Goal: Transaction & Acquisition: Purchase product/service

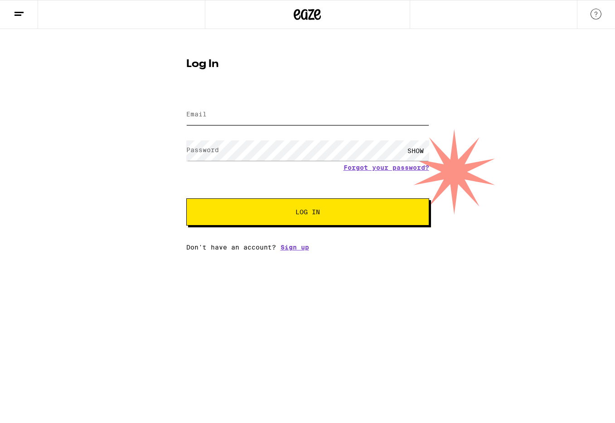
type input "[EMAIL_ADDRESS][DOMAIN_NAME]"
click at [413, 150] on div "SHOW" at bounding box center [415, 151] width 27 height 20
click at [330, 214] on span "Log In" at bounding box center [308, 212] width 170 height 6
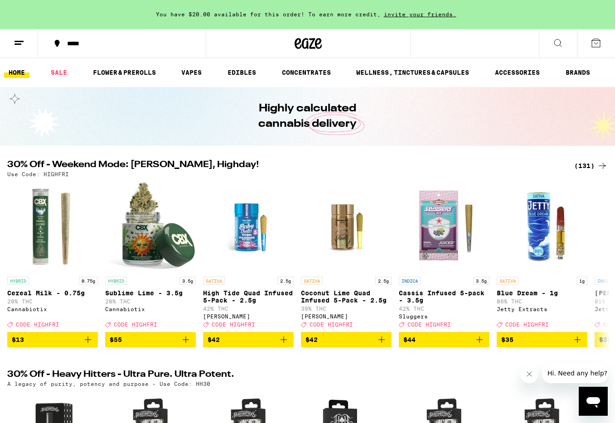
click at [557, 42] on icon at bounding box center [558, 43] width 11 height 11
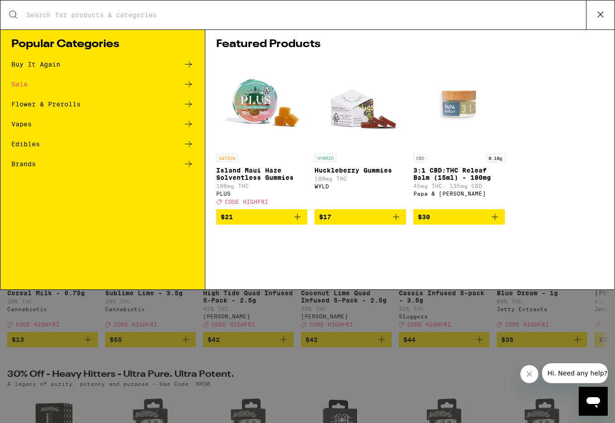
click at [600, 11] on icon at bounding box center [601, 15] width 14 height 14
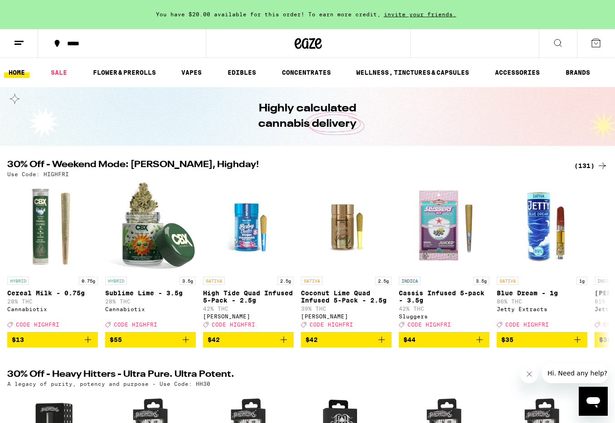
click at [17, 42] on icon at bounding box center [19, 43] width 11 height 11
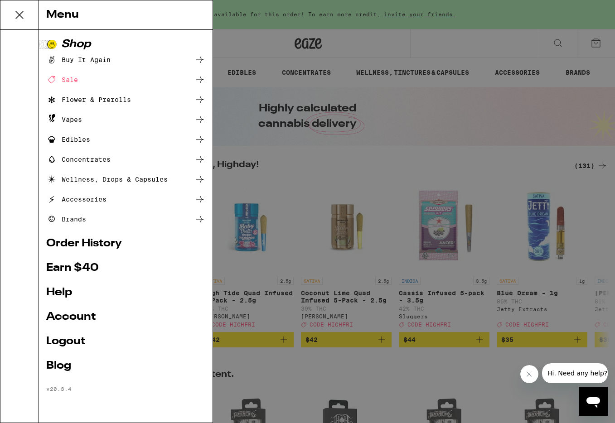
click at [68, 317] on link "Account" at bounding box center [125, 317] width 159 height 11
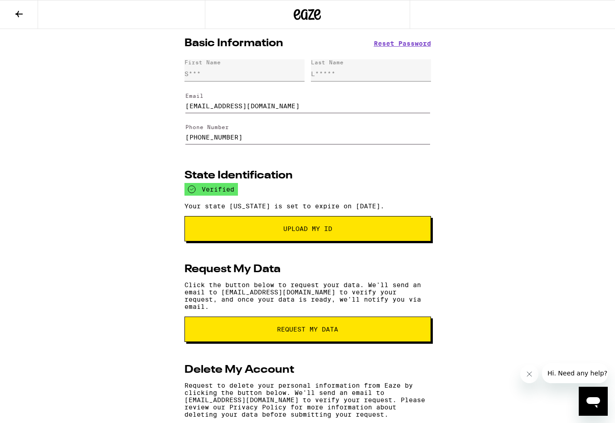
click at [251, 140] on input "[PHONE_NUMBER]" at bounding box center [307, 132] width 245 height 25
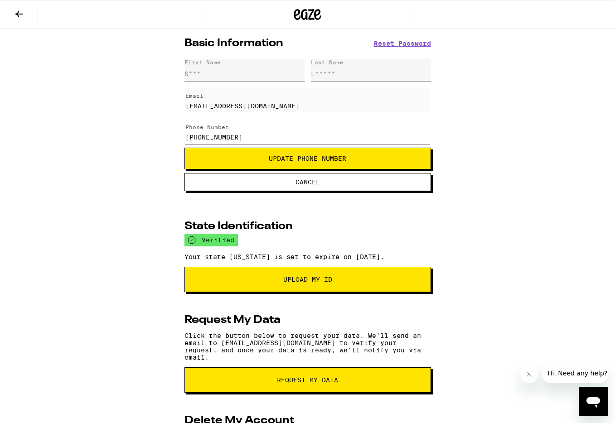
type input "[PHONE_NUMBER]"
click at [267, 162] on span "Update Phone Number" at bounding box center [307, 158] width 231 height 6
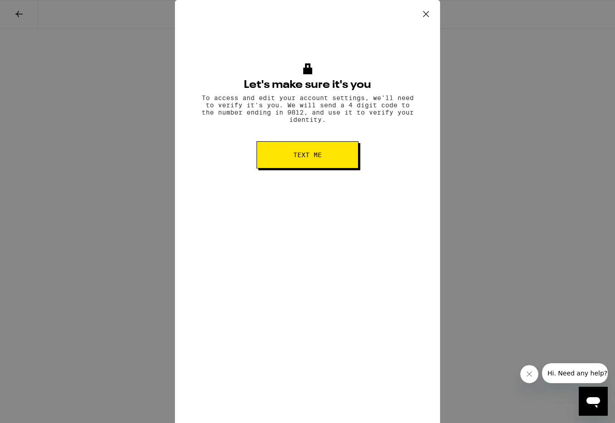
click at [298, 155] on span "Text me" at bounding box center [307, 155] width 29 height 6
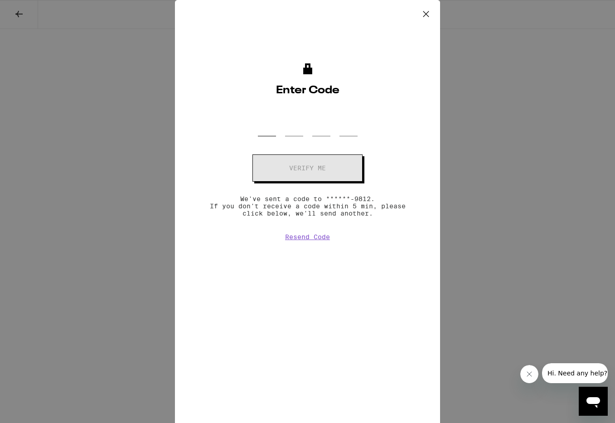
click at [270, 130] on input "OTP Code" at bounding box center [267, 123] width 18 height 27
type input "3"
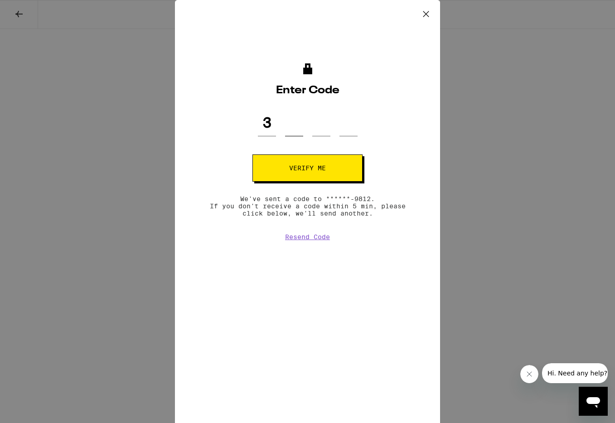
type input "0"
type input "2"
type input "9"
click at [280, 165] on button "Verify me" at bounding box center [307, 168] width 110 height 27
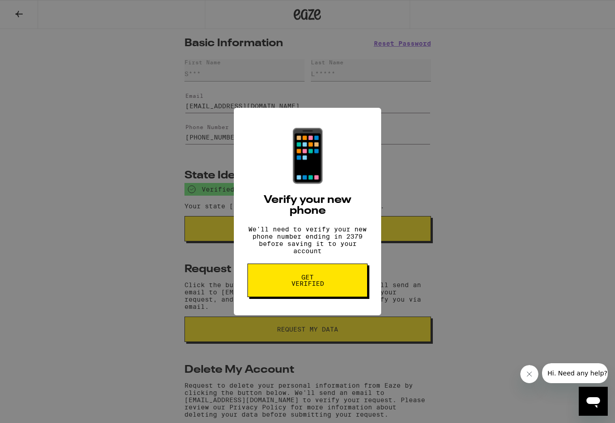
click at [315, 285] on span "Get verified" at bounding box center [307, 280] width 47 height 13
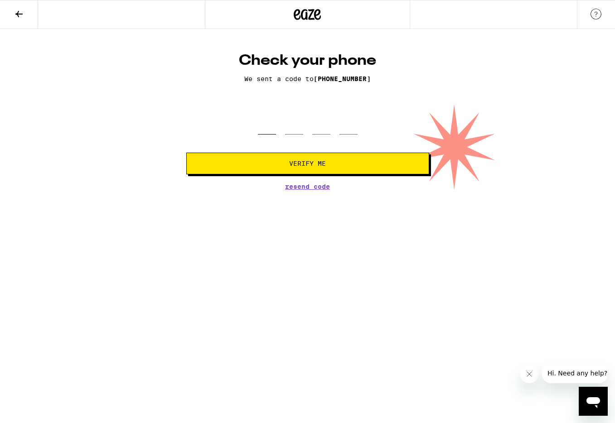
click at [268, 127] on input "tel" at bounding box center [267, 121] width 18 height 27
type input "9"
type input "4"
type input "7"
type input "2"
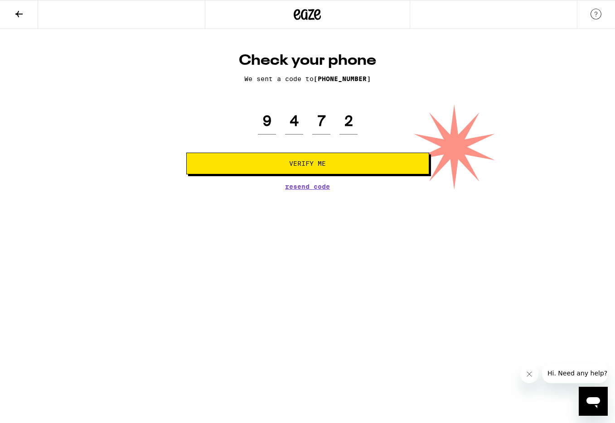
click at [281, 165] on span "Verify Me" at bounding box center [308, 163] width 228 height 6
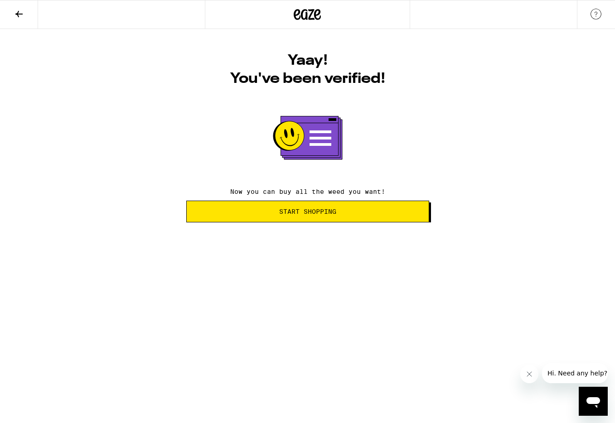
click at [285, 214] on span "Start Shopping" at bounding box center [307, 212] width 57 height 6
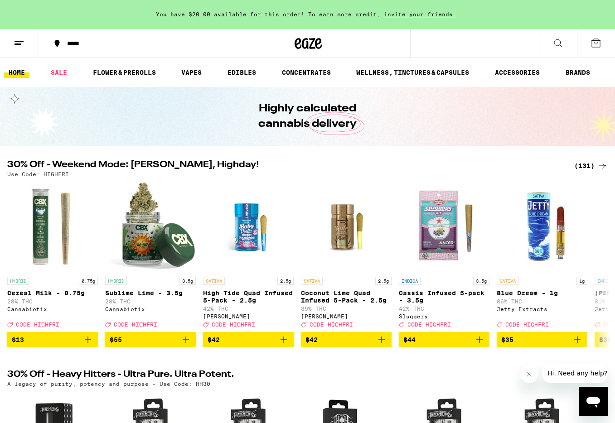
click at [559, 41] on icon at bounding box center [558, 43] width 11 height 11
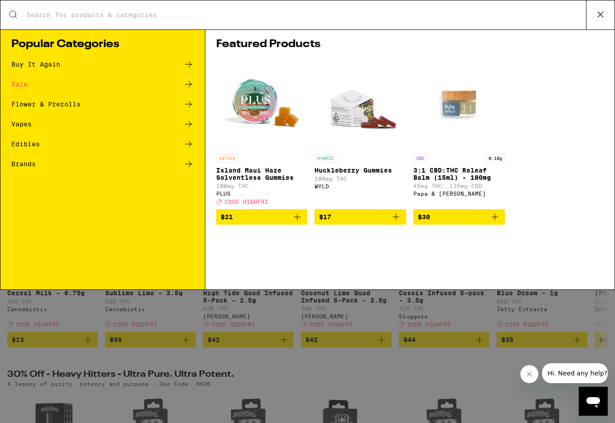
click at [128, 63] on div "Buy It Again" at bounding box center [102, 64] width 183 height 11
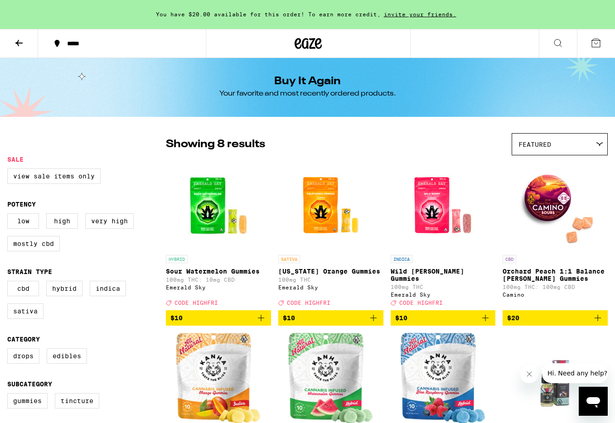
click at [263, 316] on icon "Add to bag" at bounding box center [261, 318] width 11 height 11
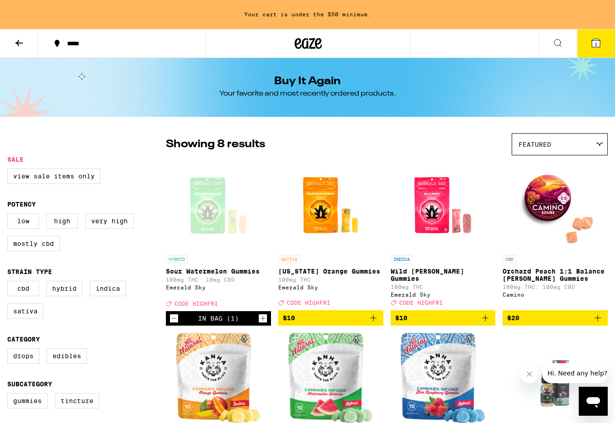
click at [263, 316] on icon "Increment" at bounding box center [263, 318] width 8 height 11
click at [375, 315] on icon "Add to bag" at bounding box center [373, 318] width 11 height 11
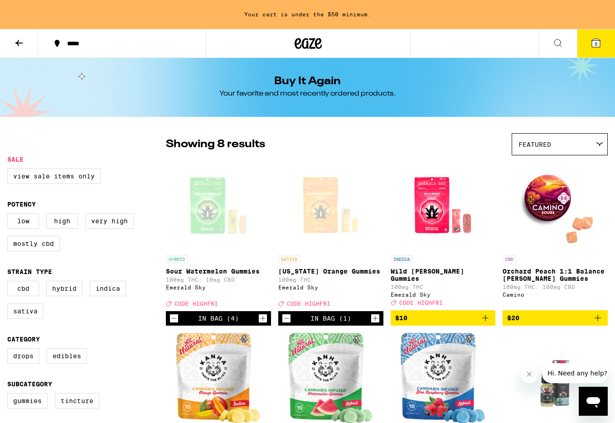
click at [375, 315] on icon "Increment" at bounding box center [375, 318] width 8 height 11
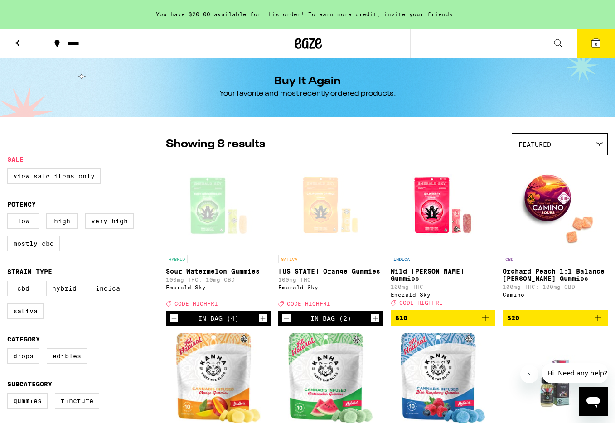
click at [375, 315] on icon "Increment" at bounding box center [375, 318] width 8 height 11
click at [485, 317] on icon "Add to bag" at bounding box center [485, 318] width 11 height 11
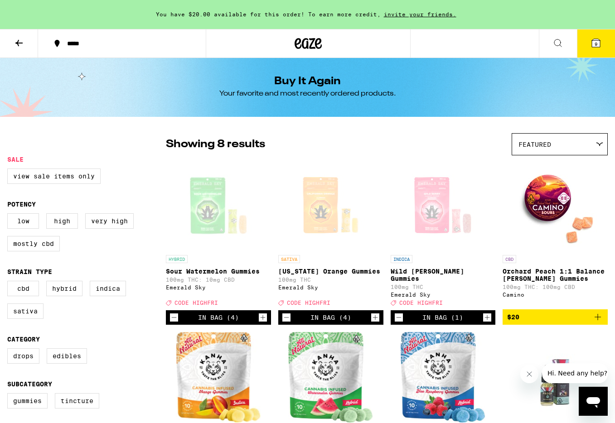
click at [485, 317] on icon "Increment" at bounding box center [487, 317] width 8 height 11
click at [597, 44] on span "10" at bounding box center [595, 43] width 5 height 5
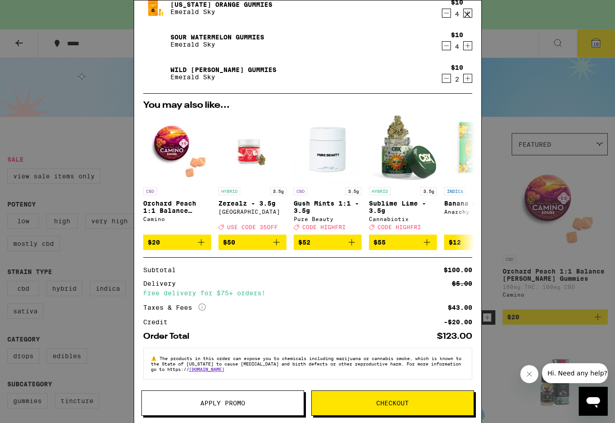
scroll to position [72, 0]
click at [272, 403] on span "Apply Promo" at bounding box center [223, 403] width 162 height 6
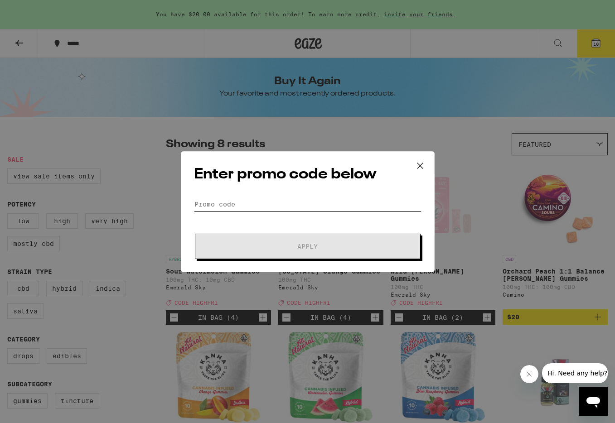
click at [238, 203] on input "Promo Code" at bounding box center [308, 205] width 228 height 14
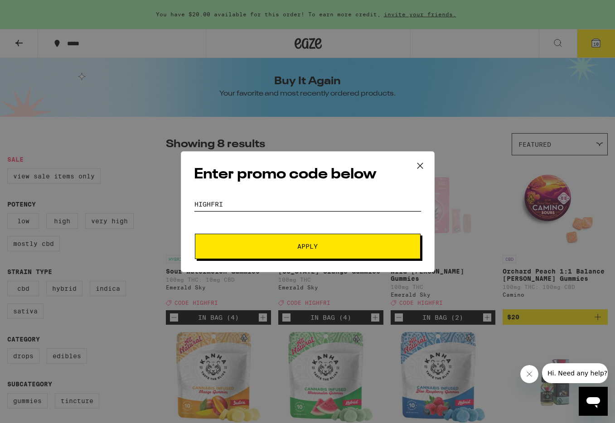
type input "HIGHFRI"
click at [264, 244] on span "Apply" at bounding box center [307, 246] width 163 height 6
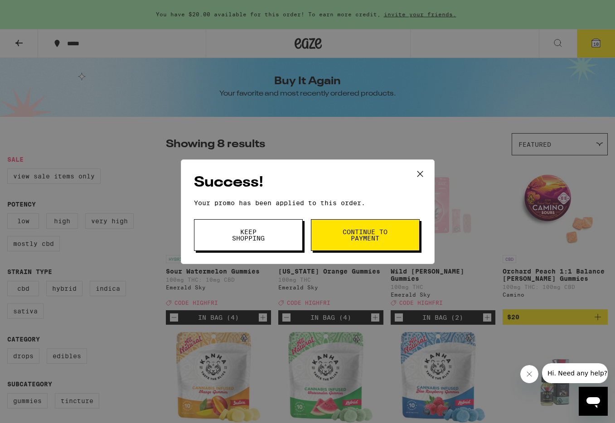
click at [334, 237] on button "Continue to payment" at bounding box center [365, 235] width 109 height 32
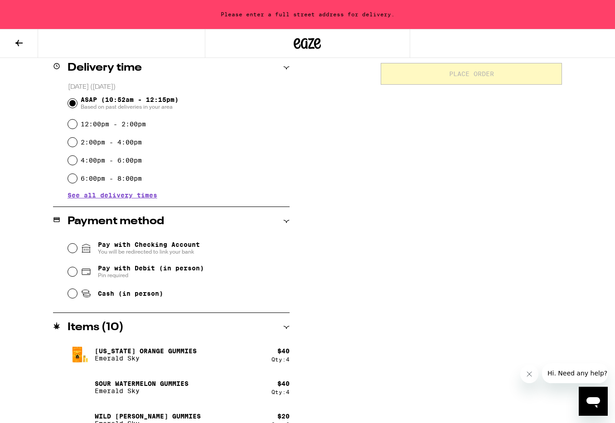
scroll to position [246, 0]
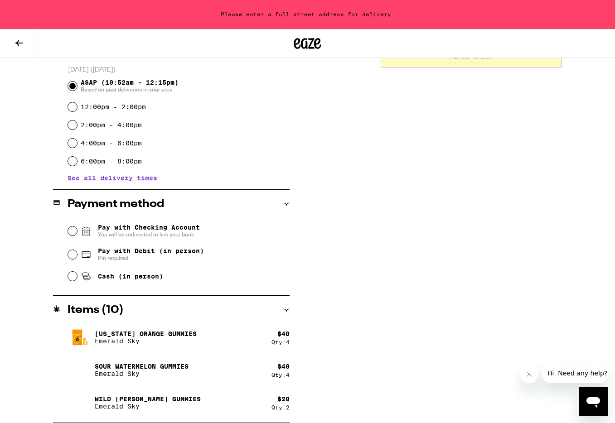
click at [238, 403] on div "Wild [PERSON_NAME] Gummies Emerald Sky" at bounding box center [170, 402] width 204 height 25
click at [275, 407] on div "Qty: 2" at bounding box center [281, 408] width 18 height 6
click at [73, 279] on input "Cash (in person)" at bounding box center [72, 276] width 9 height 9
radio input "true"
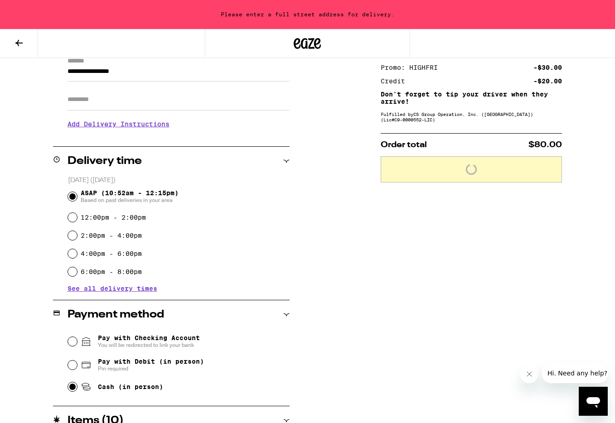
scroll to position [133, 0]
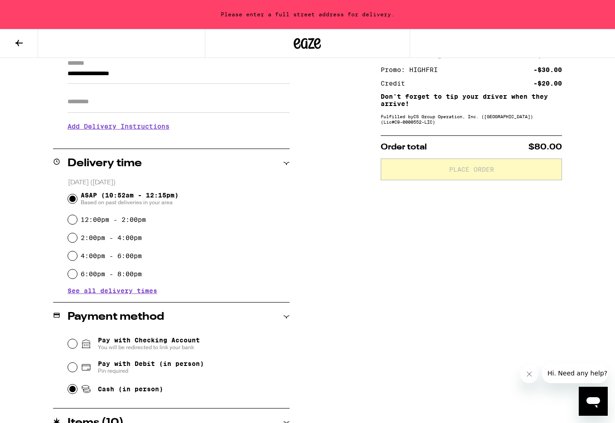
click at [77, 103] on input "Apt/Suite" at bounding box center [179, 102] width 222 height 22
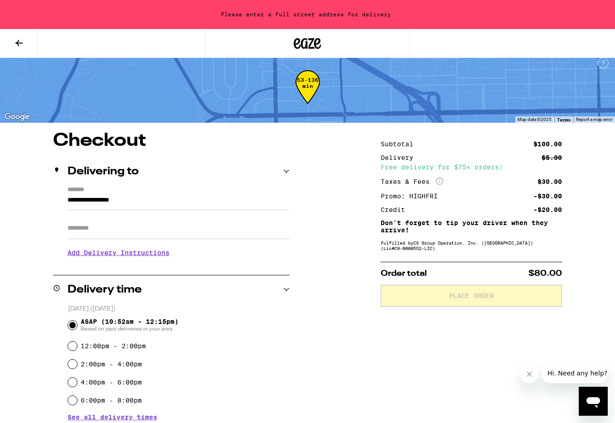
scroll to position [0, 0]
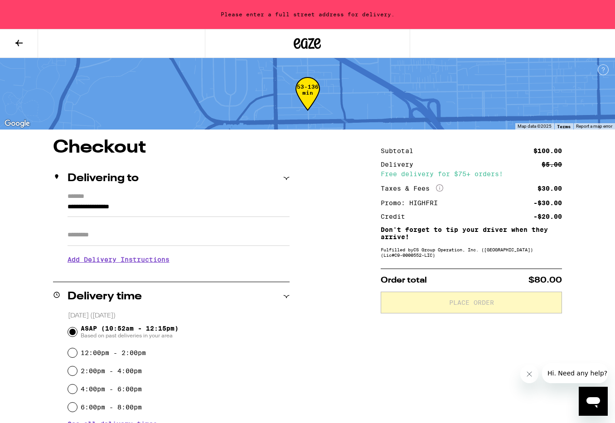
click at [69, 203] on input "**********" at bounding box center [179, 209] width 222 height 15
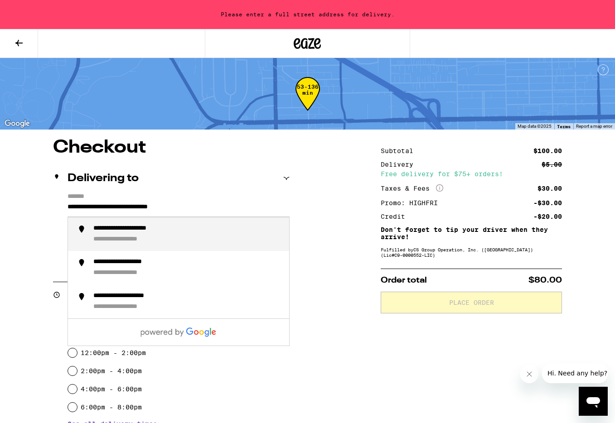
click at [120, 235] on div "**********" at bounding box center [187, 234] width 189 height 19
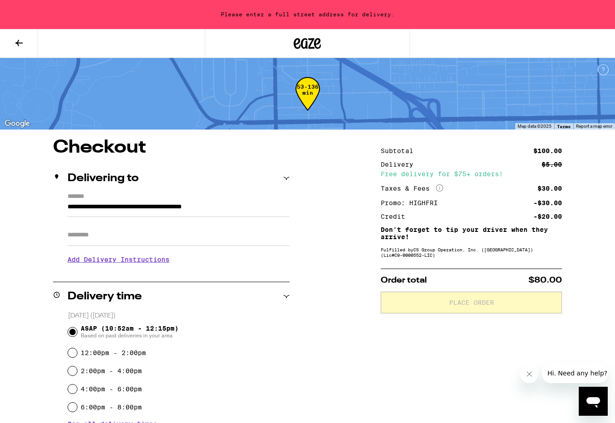
type input "**********"
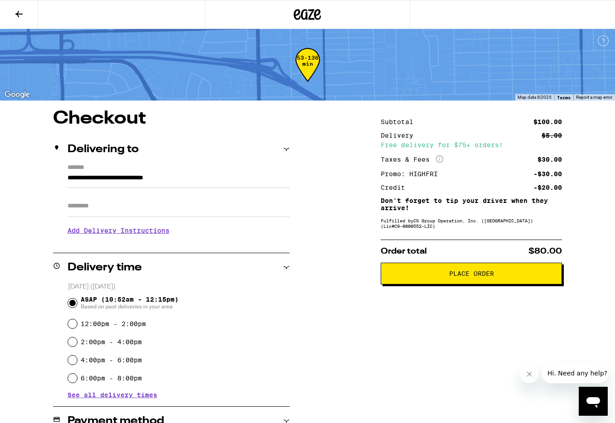
click at [19, 14] on icon at bounding box center [18, 14] width 7 height 6
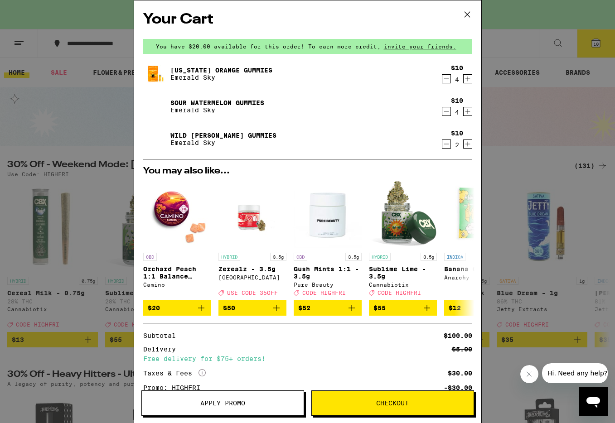
click at [467, 144] on icon "Increment" at bounding box center [467, 144] width 5 height 5
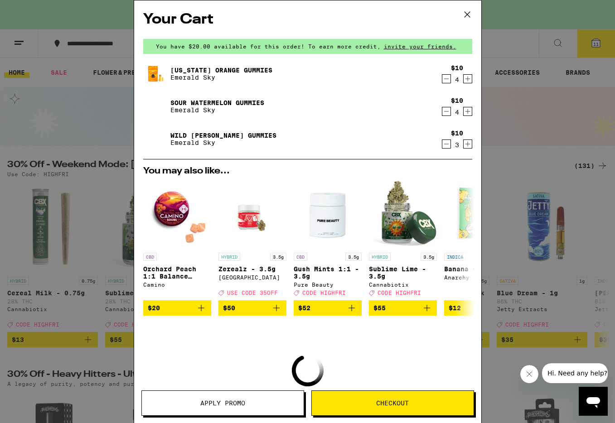
click at [467, 144] on icon "Increment" at bounding box center [467, 144] width 5 height 5
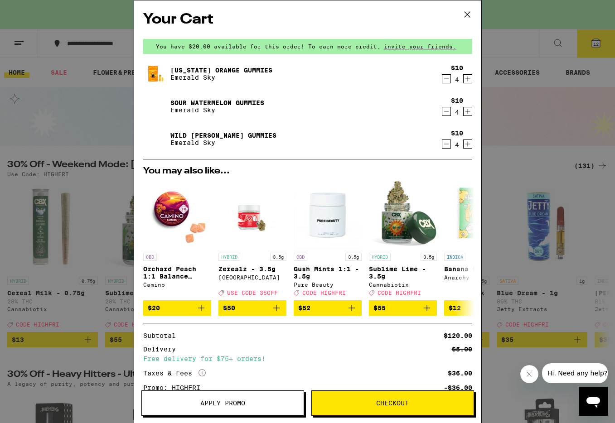
click at [401, 406] on span "Checkout" at bounding box center [392, 403] width 33 height 6
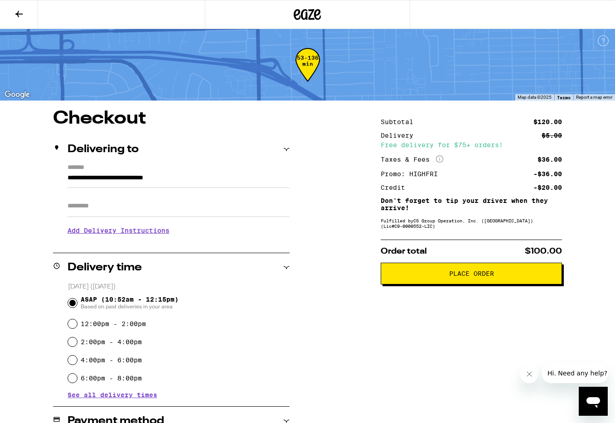
click at [461, 276] on span "Place Order" at bounding box center [471, 274] width 45 height 6
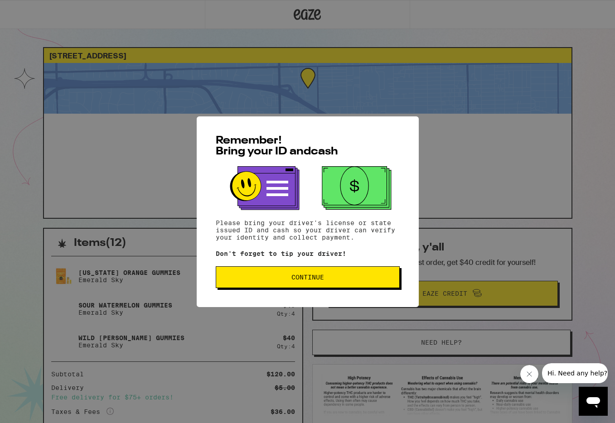
click at [320, 277] on span "Continue" at bounding box center [307, 277] width 33 height 6
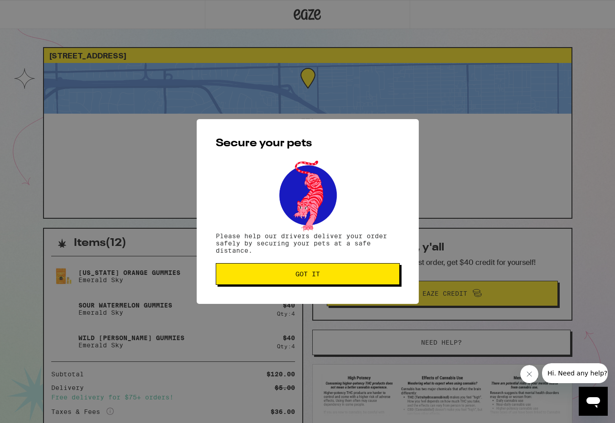
click at [306, 277] on span "Got it" at bounding box center [308, 274] width 24 height 6
